Goal: Transaction & Acquisition: Book appointment/travel/reservation

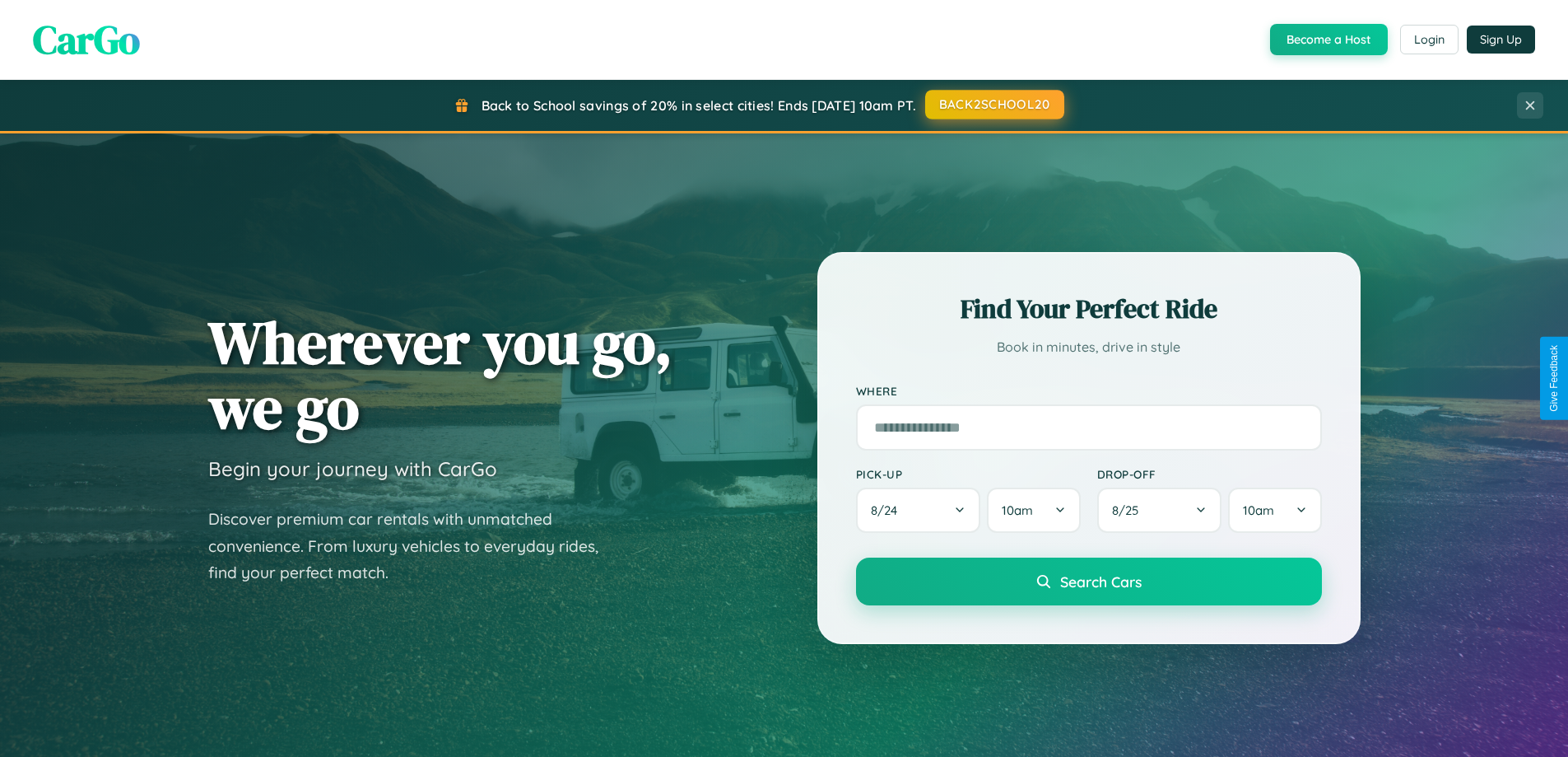
click at [994, 105] on button "BACK2SCHOOL20" at bounding box center [994, 105] width 139 height 30
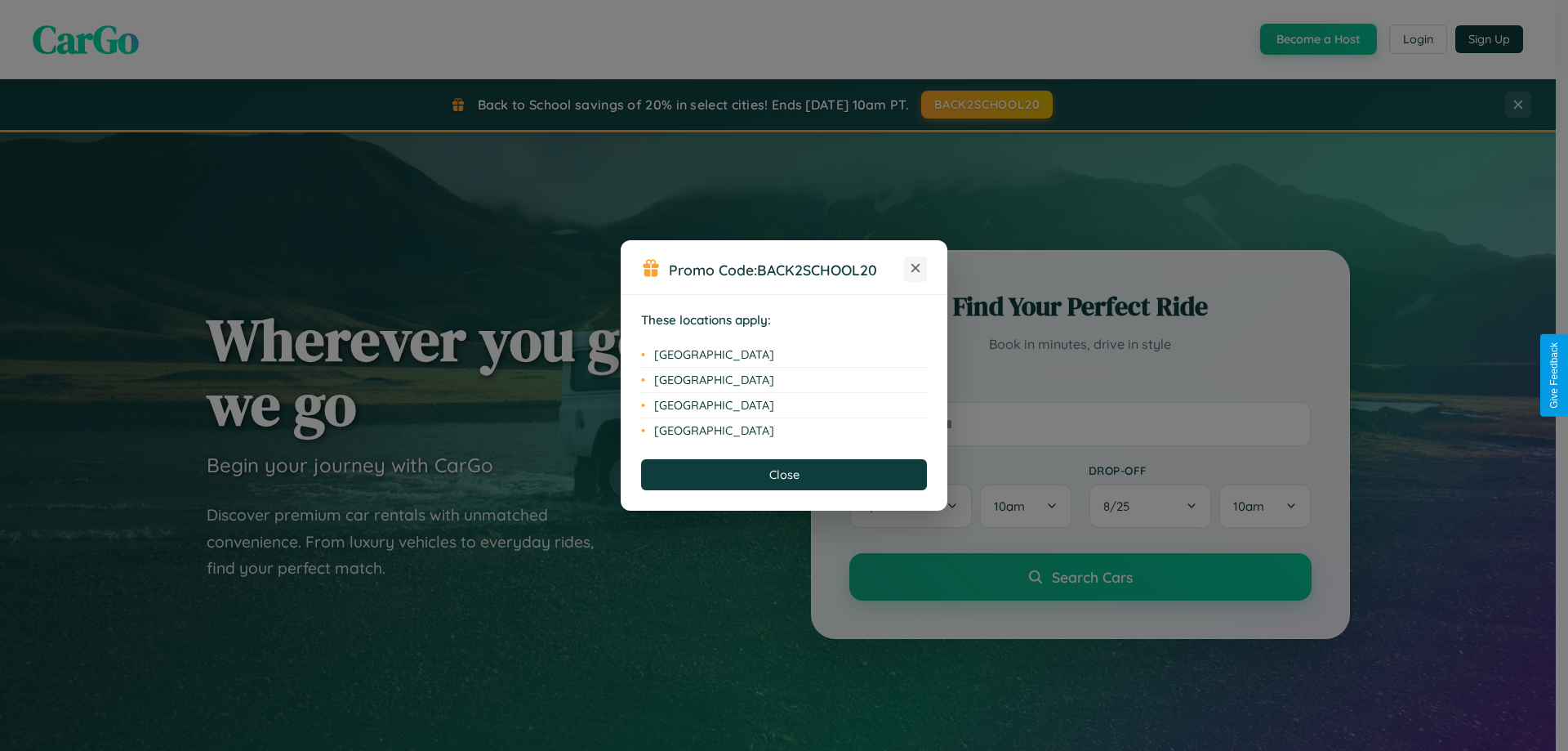
click at [916, 269] on icon at bounding box center [916, 269] width 9 height 9
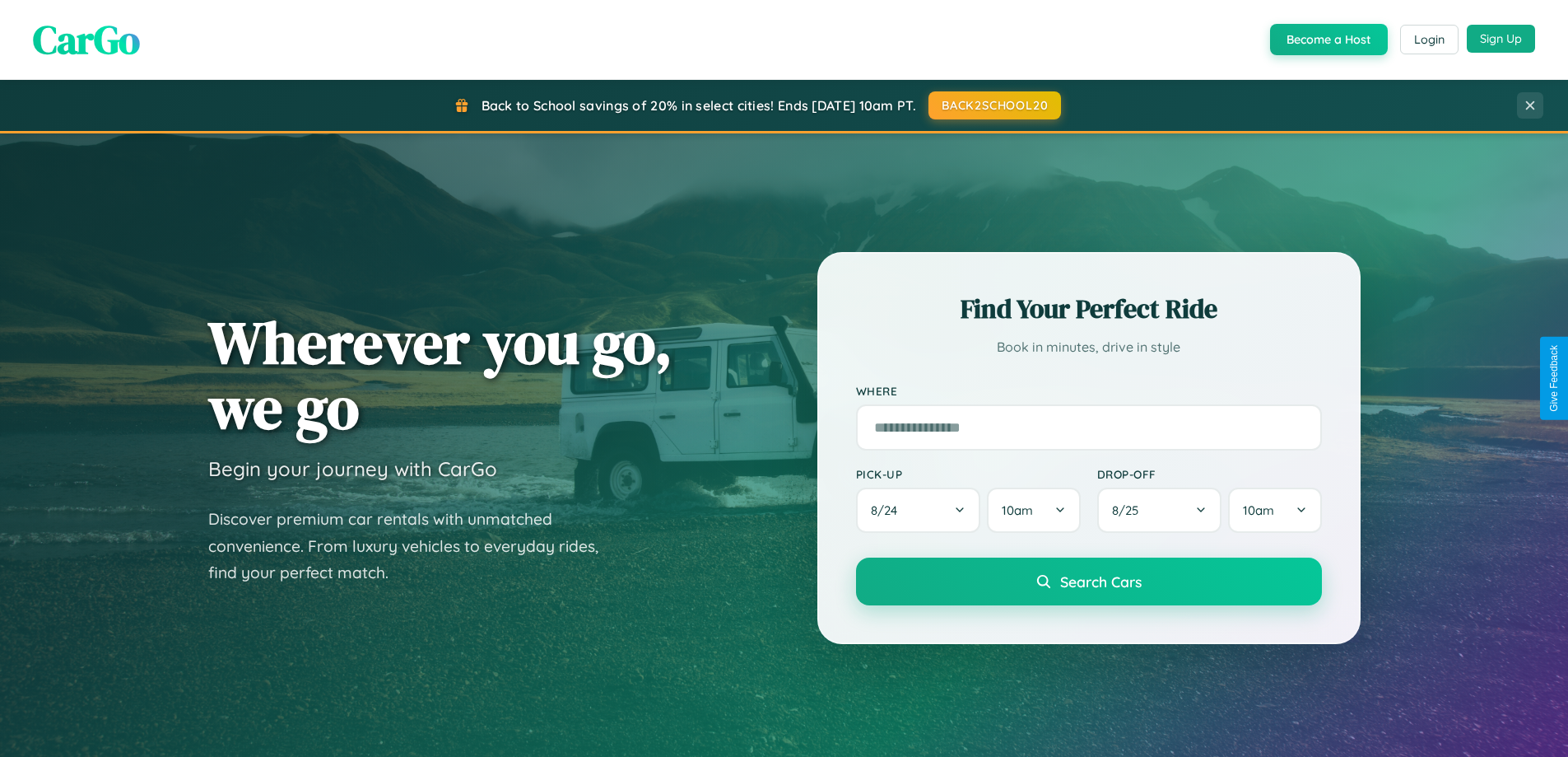
click at [1501, 38] on button "Sign Up" at bounding box center [1501, 38] width 68 height 28
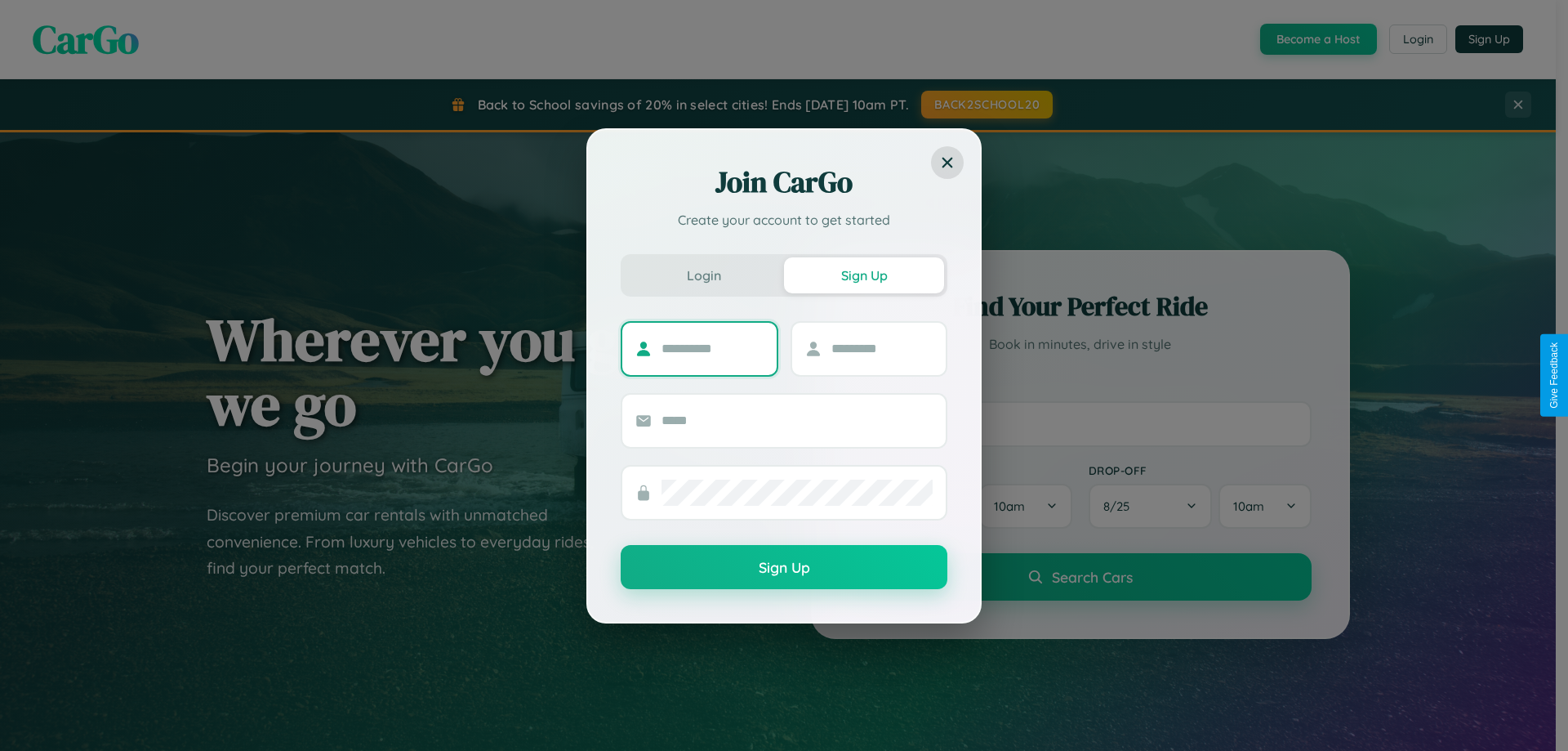
click at [712, 348] on input "text" at bounding box center [713, 349] width 102 height 26
type input "****"
click at [881, 348] on input "text" at bounding box center [883, 349] width 102 height 26
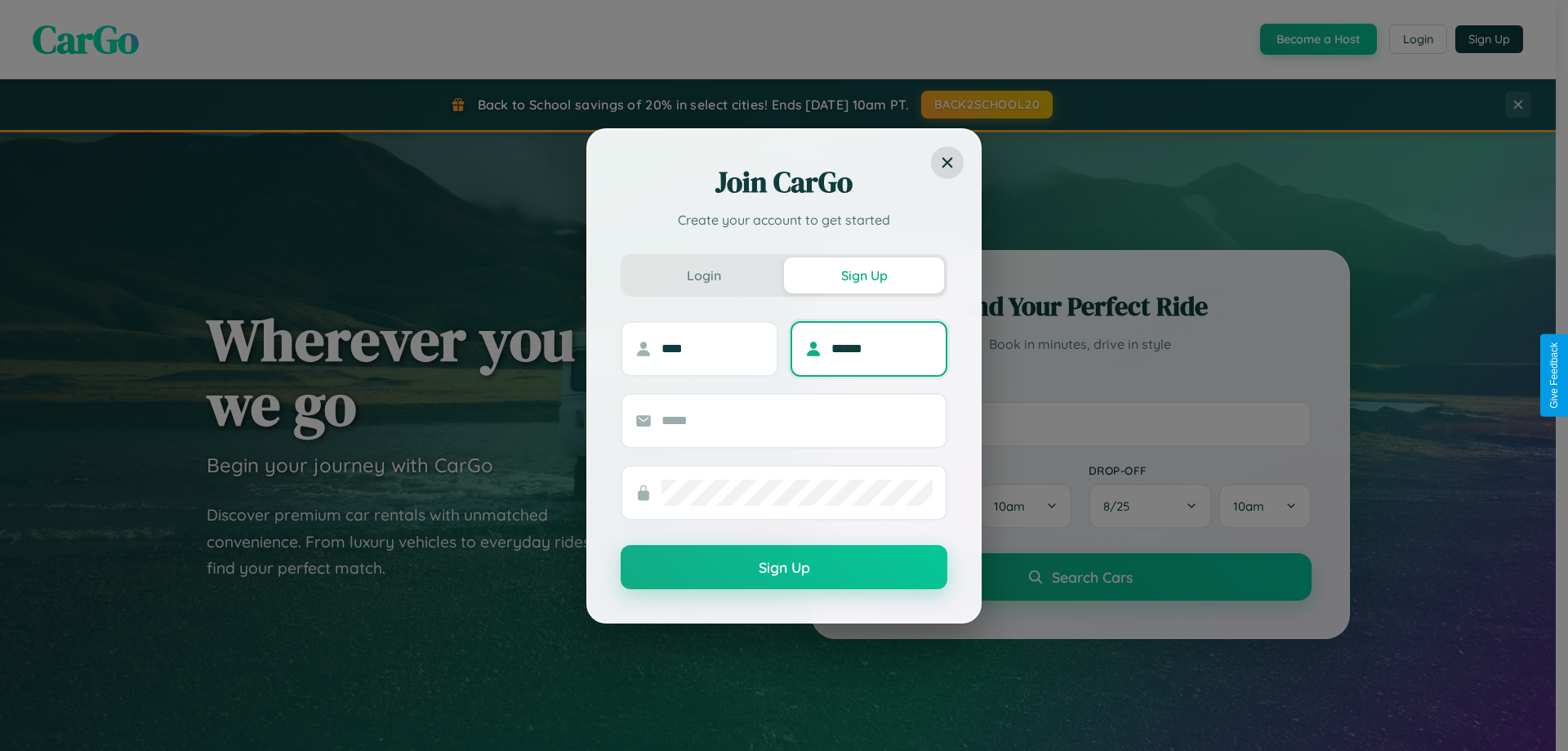
type input "******"
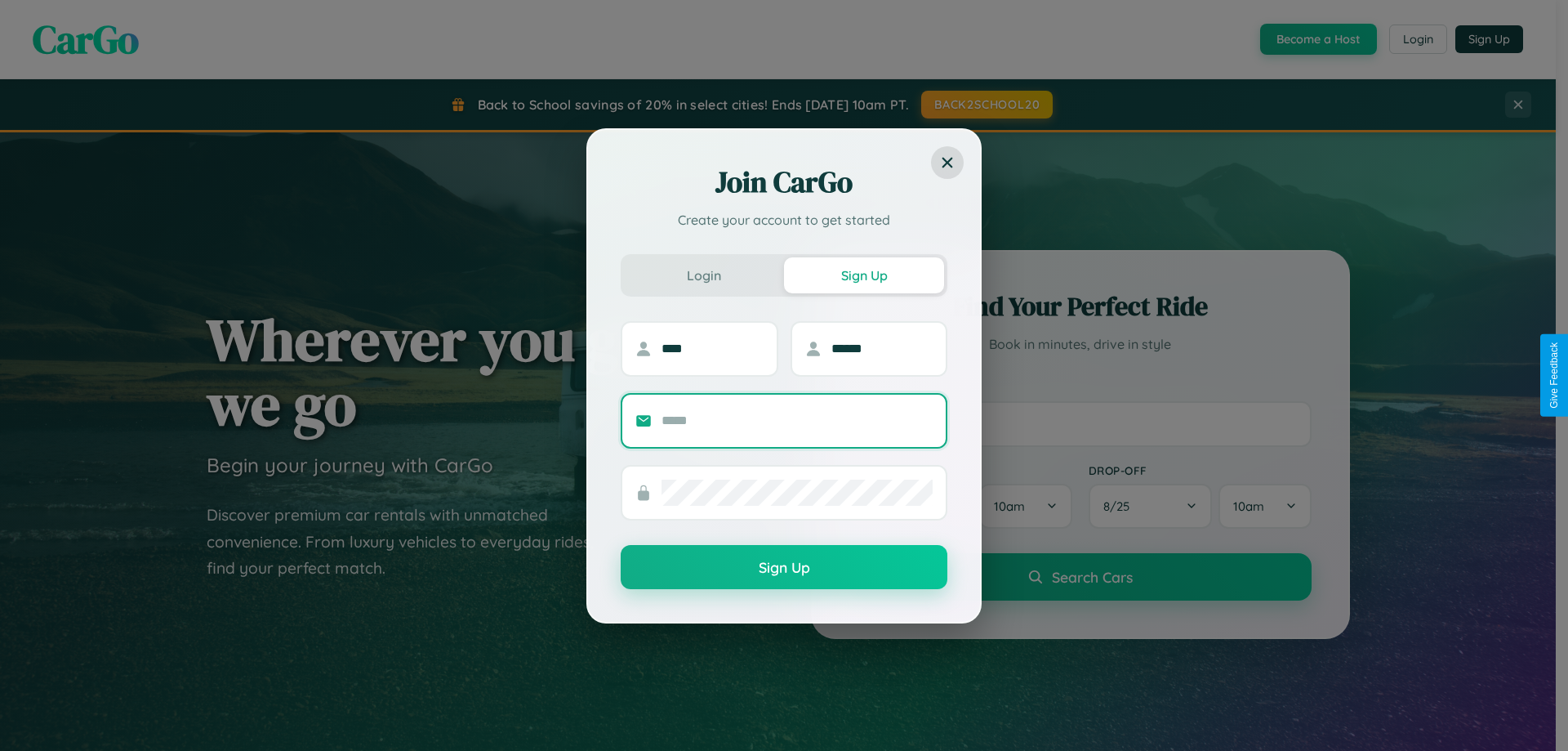
click at [797, 420] on input "text" at bounding box center [797, 421] width 271 height 26
type input "**********"
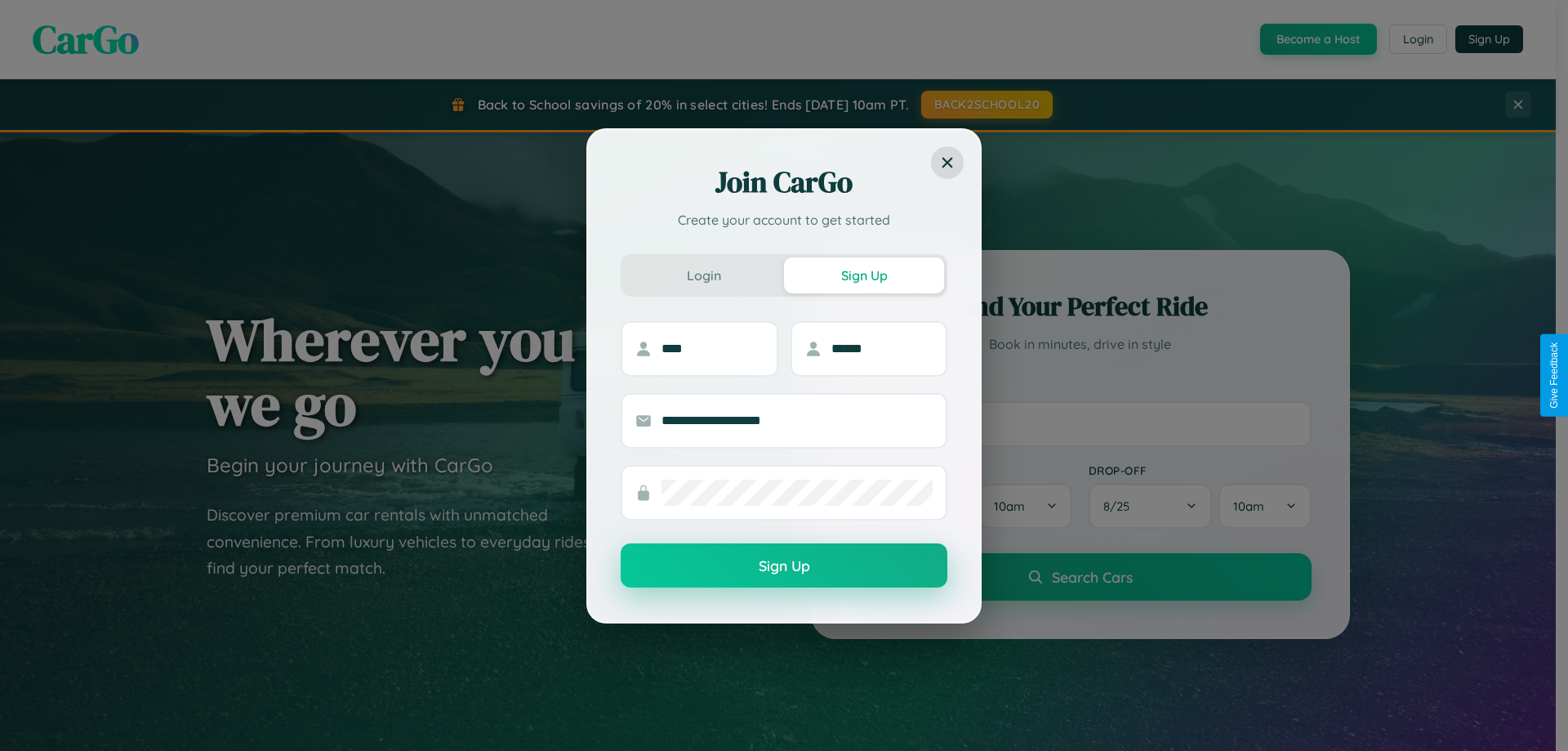
click at [784, 566] on button "Sign Up" at bounding box center [784, 565] width 327 height 44
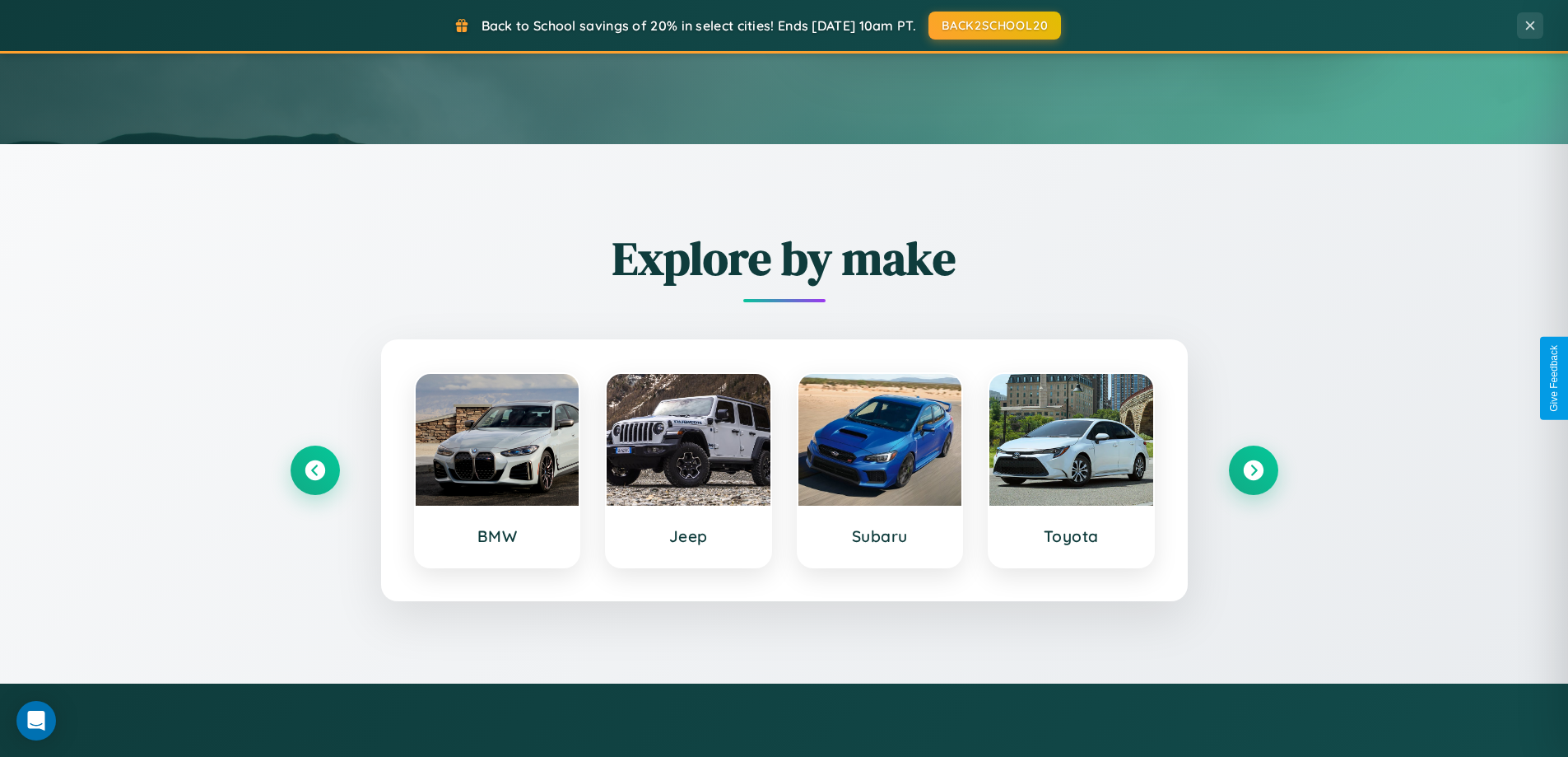
scroll to position [710, 0]
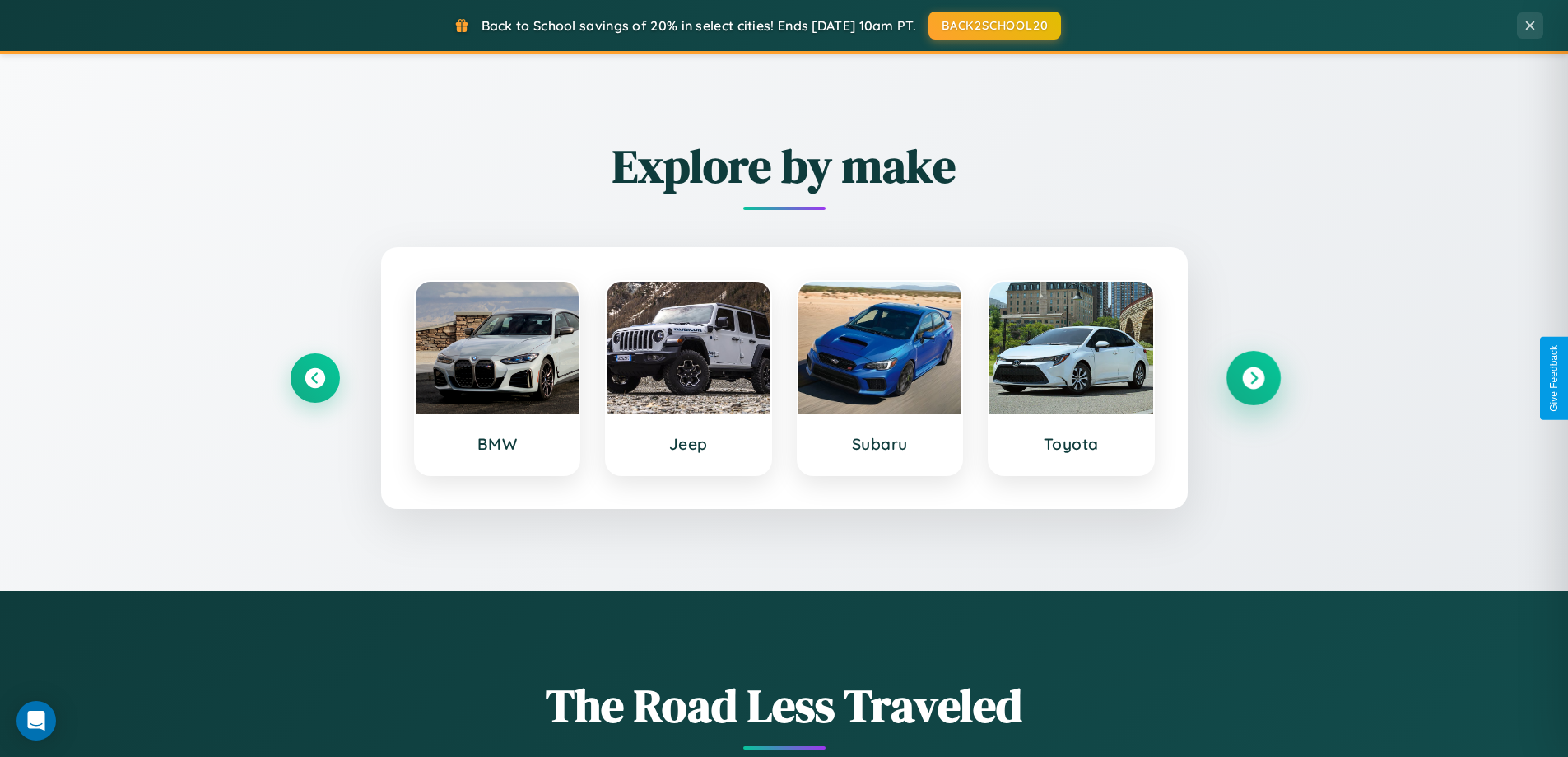
click at [1253, 378] on icon at bounding box center [1253, 378] width 22 height 22
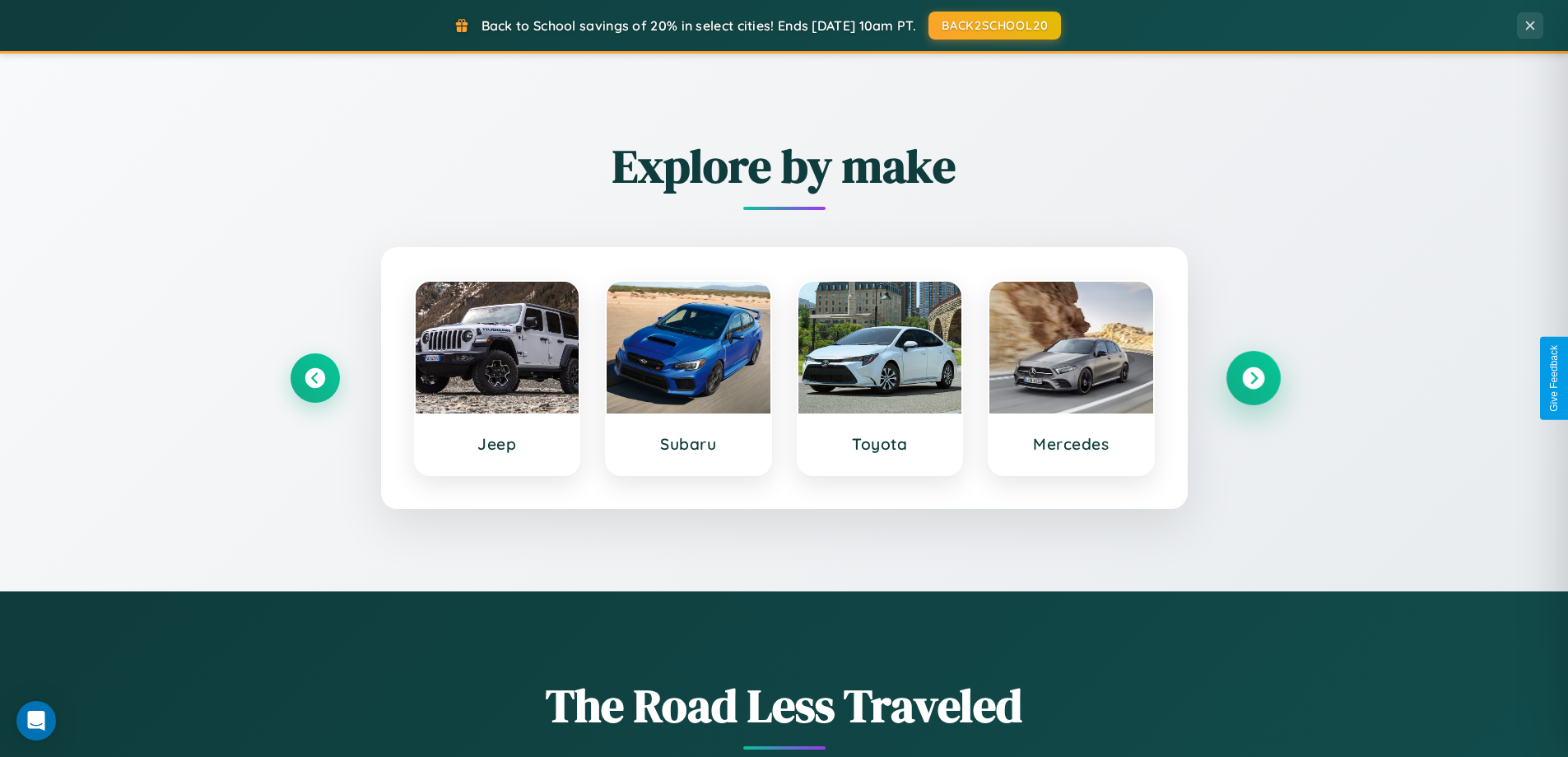
click at [1253, 378] on icon at bounding box center [1253, 378] width 22 height 22
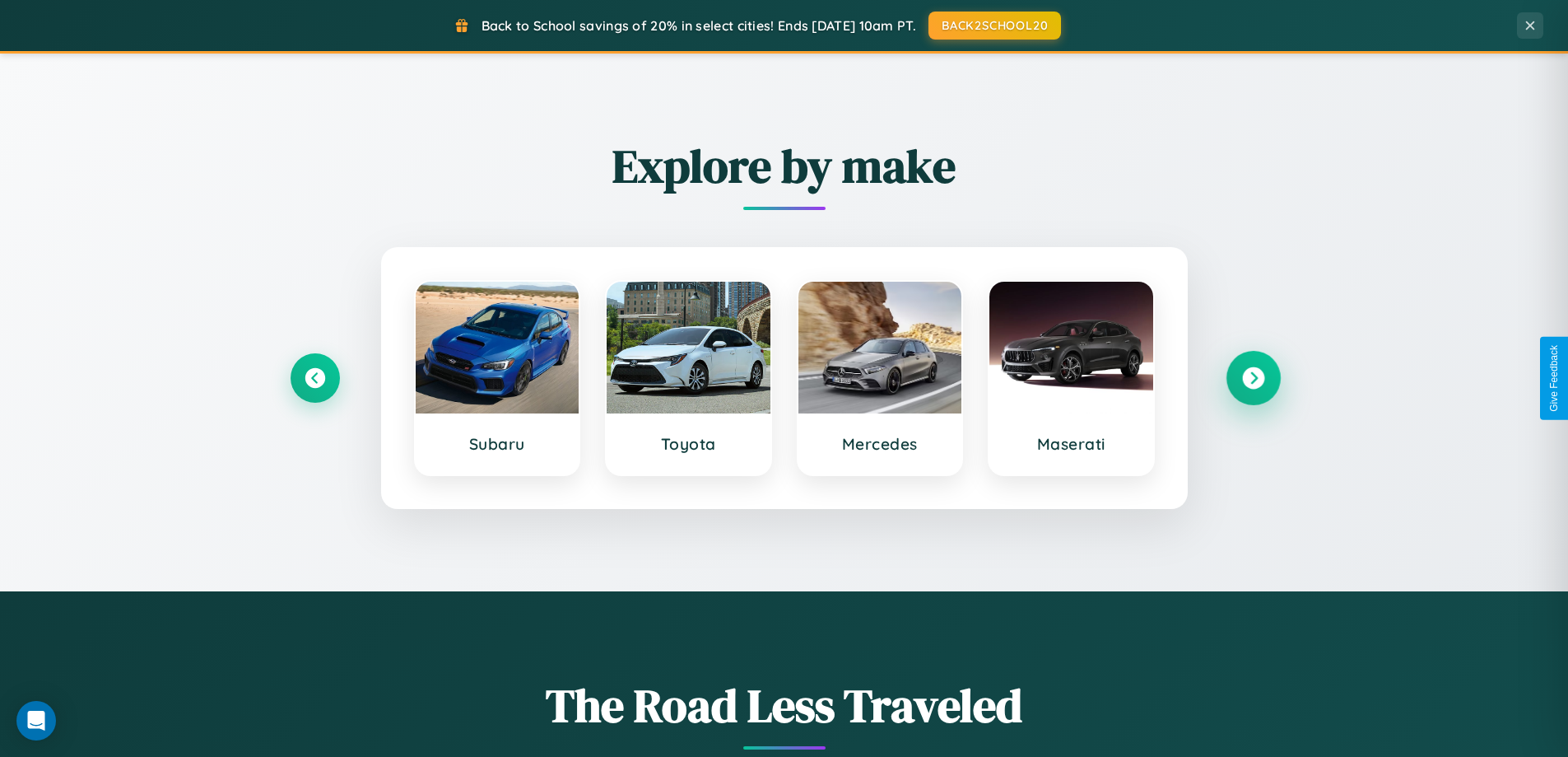
click at [1253, 378] on icon at bounding box center [1253, 378] width 22 height 22
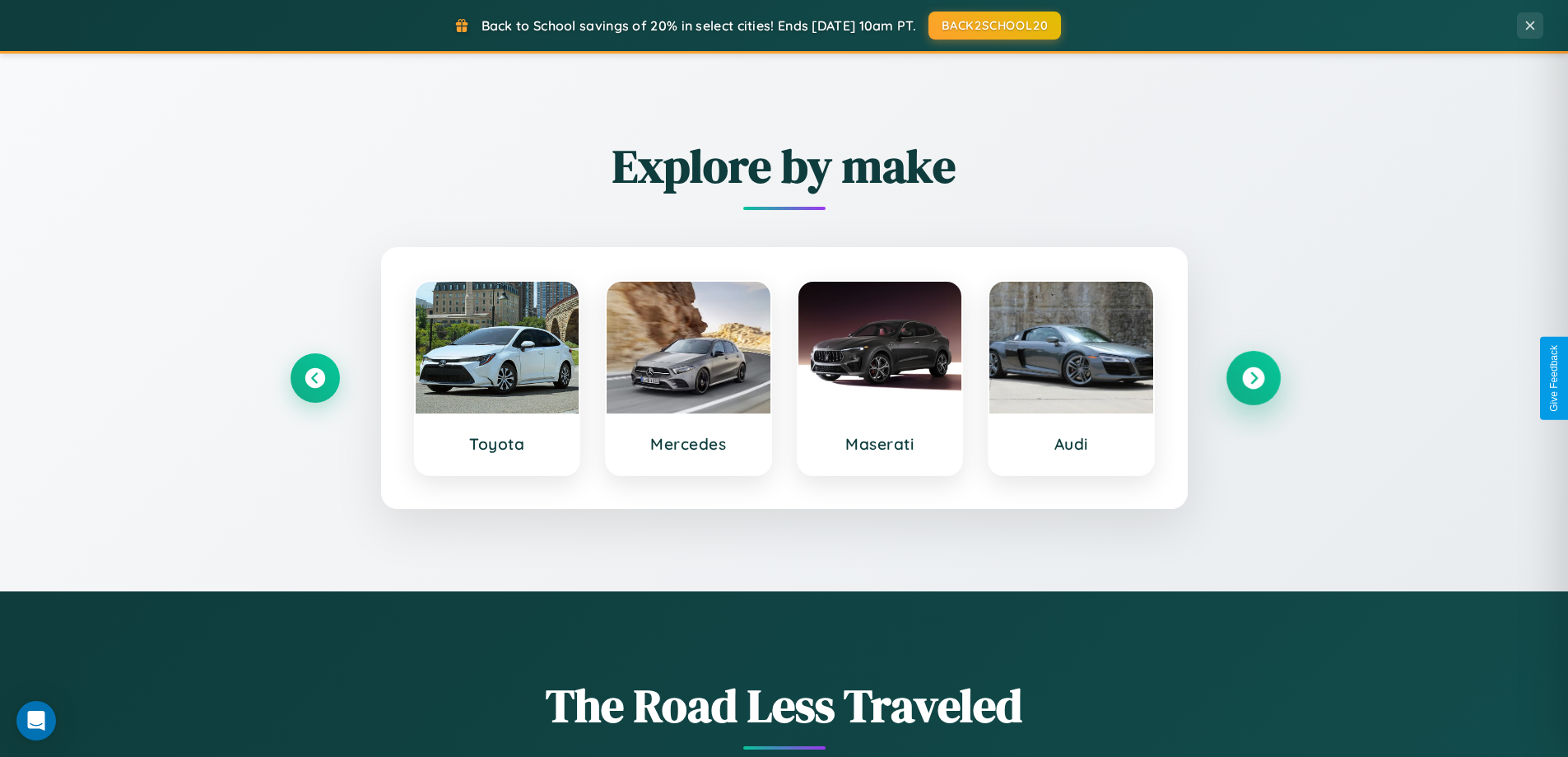
click at [1253, 378] on icon at bounding box center [1253, 378] width 22 height 22
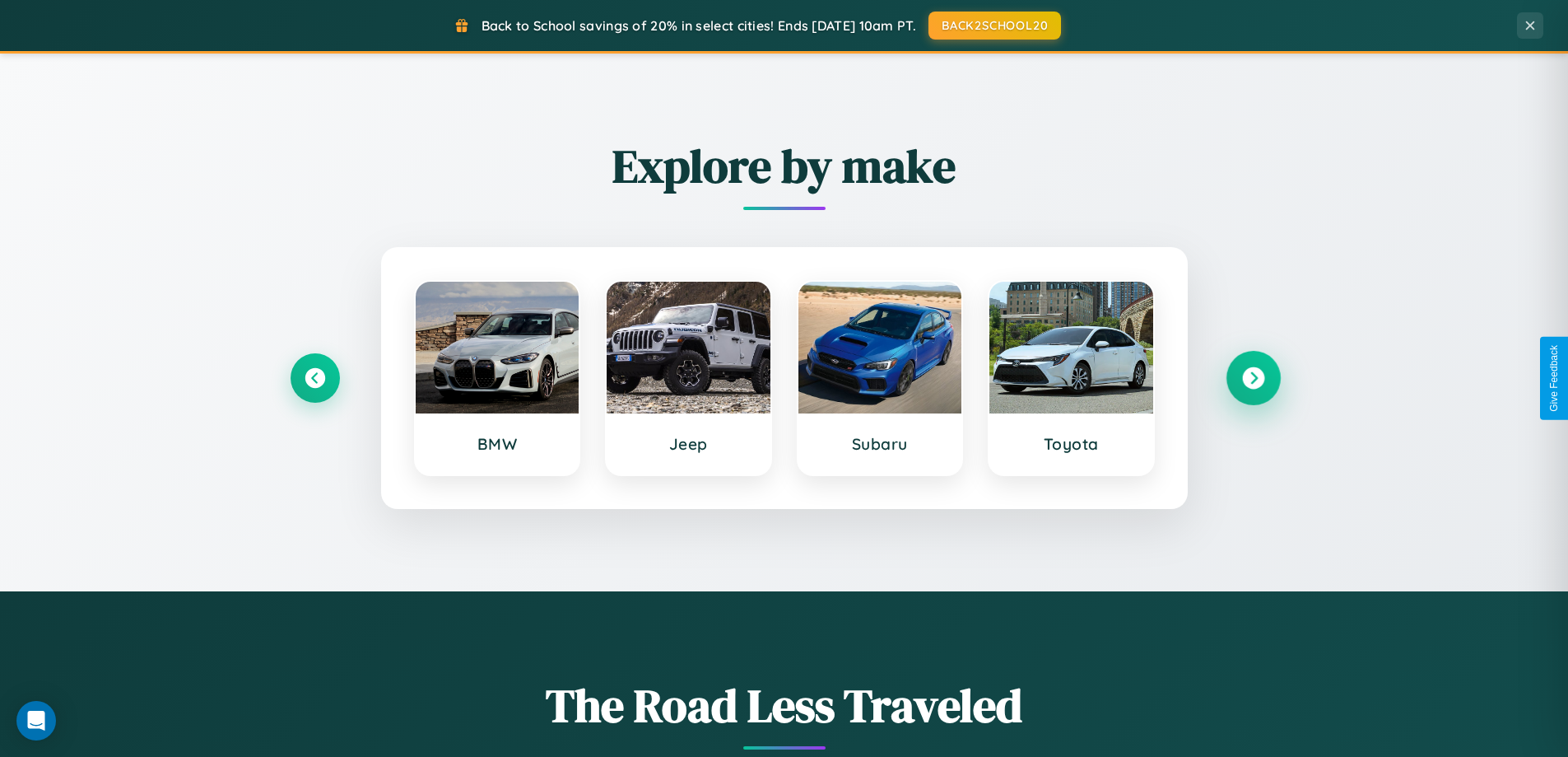
click at [1253, 378] on icon at bounding box center [1253, 378] width 22 height 22
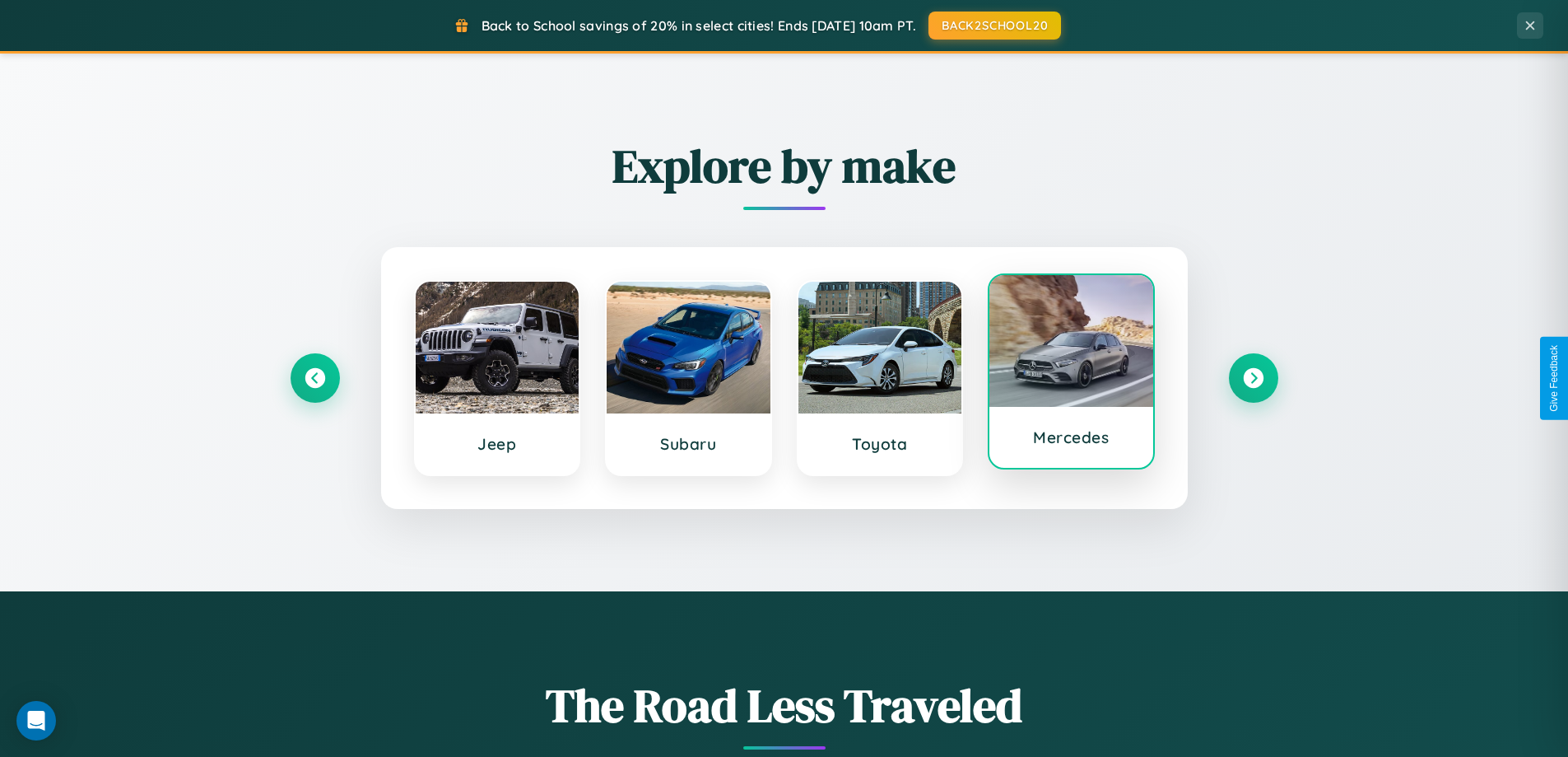
click at [1071, 375] on div at bounding box center [1071, 341] width 164 height 132
